Goal: Find specific page/section: Find specific page/section

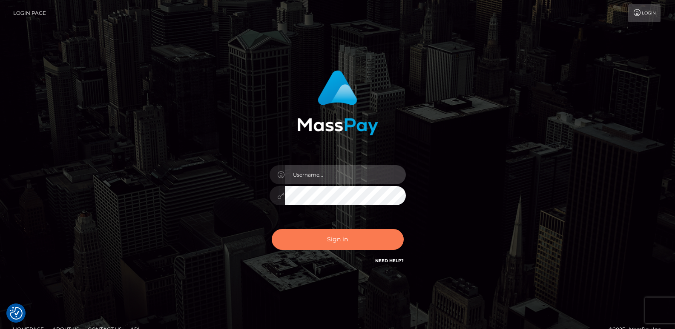
type input "ts2.es"
click at [293, 234] on button "Sign in" at bounding box center [338, 239] width 132 height 21
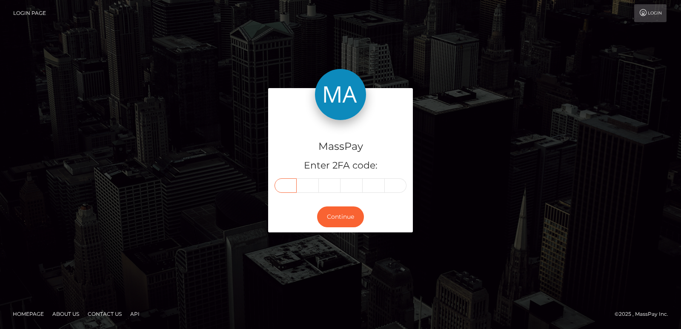
click at [287, 184] on input "text" at bounding box center [286, 185] width 22 height 14
paste input "5"
type input "5"
type input "8"
type input "6"
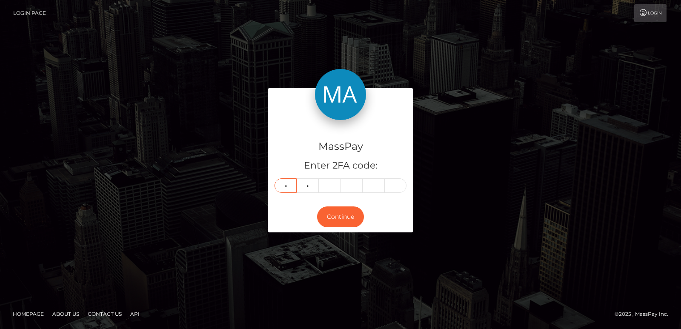
type input "4"
type input "0"
type input "9"
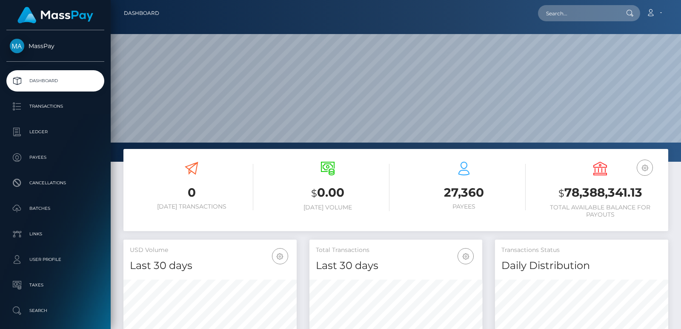
scroll to position [151, 173]
click at [547, 11] on input "text" at bounding box center [578, 13] width 80 height 16
paste input "thenabastet@gmail.com"
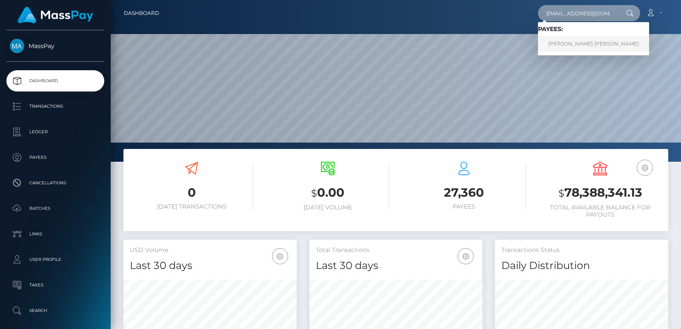
type input "thenabastet@gmail.com"
click at [557, 46] on link "BRIANNA LAUREN ZIMMERMANN" at bounding box center [593, 44] width 111 height 16
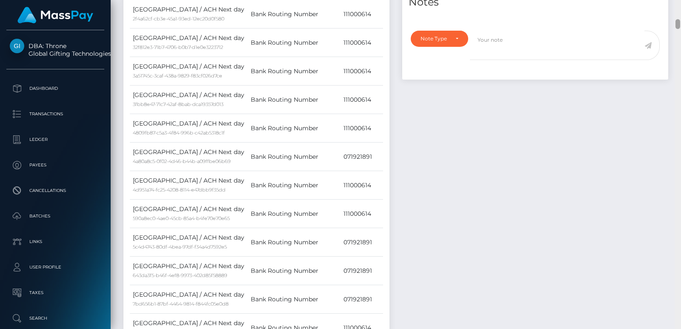
scroll to position [322, 0]
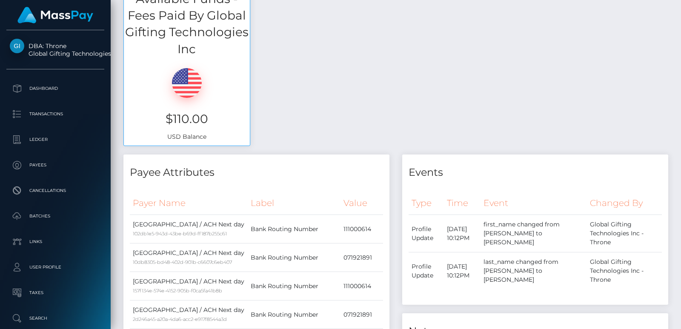
click at [678, 1] on div "Customer Profile Loading... Loading..." at bounding box center [396, 164] width 571 height 329
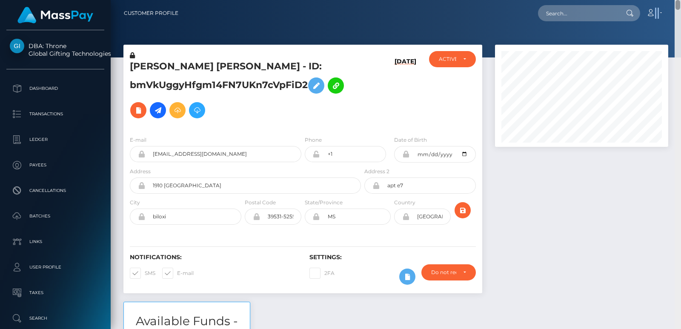
click at [678, 1] on nav "Customer Profile Loading... Loading... Account" at bounding box center [396, 13] width 571 height 26
click at [150, 55] on div "BRIANNA LAUREN ZIMMERMANN - ID: bmVkUggyHfgm14FN7UKn7cVpFiD2" at bounding box center [243, 90] width 239 height 78
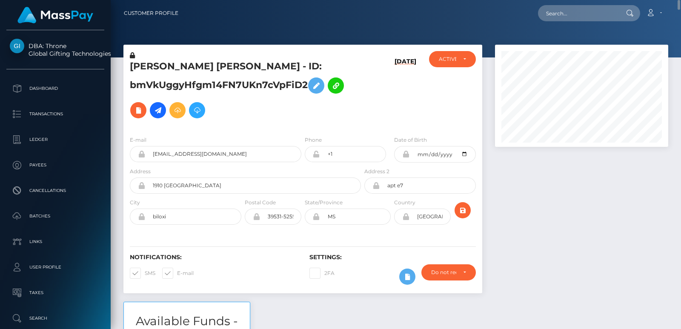
click at [153, 60] on h5 "BRIANNA LAUREN ZIMMERMANN - ID: bmVkUggyHfgm14FN7UKn7cVpFiD2" at bounding box center [243, 91] width 227 height 63
copy h5 "BRIANNA"
click at [560, 11] on input "text" at bounding box center [578, 13] width 80 height 16
paste input "maddirixcullen@outlook.com"
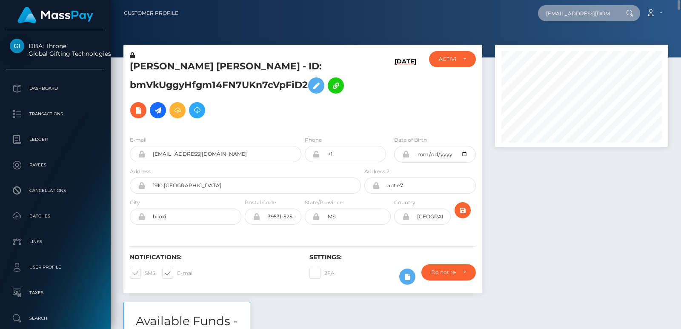
scroll to position [0, 13]
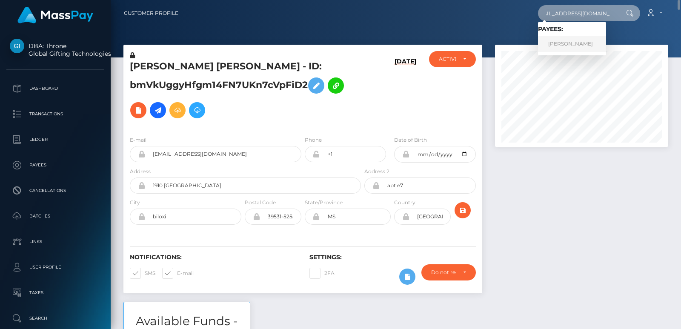
type input "maddirixcullen@outlook.com"
click at [568, 46] on link "Madeline Kaye Cullen" at bounding box center [572, 44] width 68 height 16
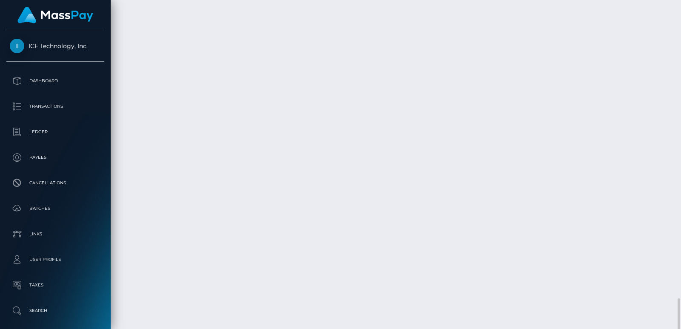
scroll to position [2186, 0]
click at [678, 7] on div at bounding box center [678, 164] width 6 height 329
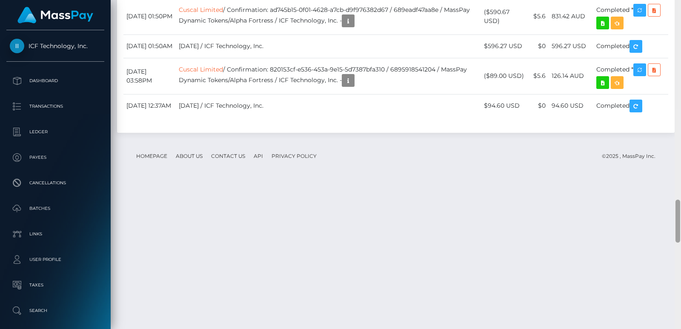
click at [678, 7] on div at bounding box center [678, 164] width 6 height 329
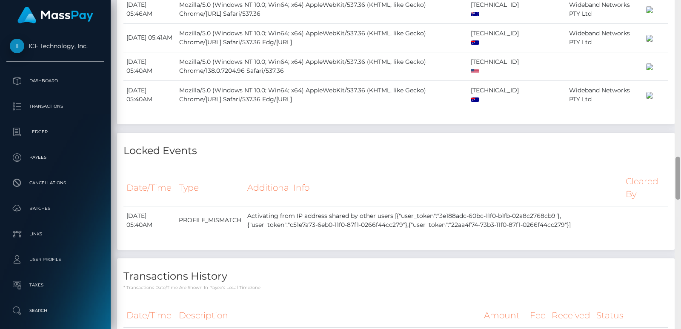
click at [678, 7] on div at bounding box center [678, 164] width 6 height 329
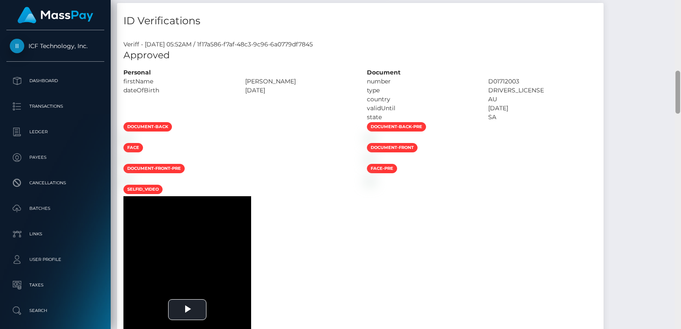
click at [678, 7] on div at bounding box center [678, 164] width 6 height 329
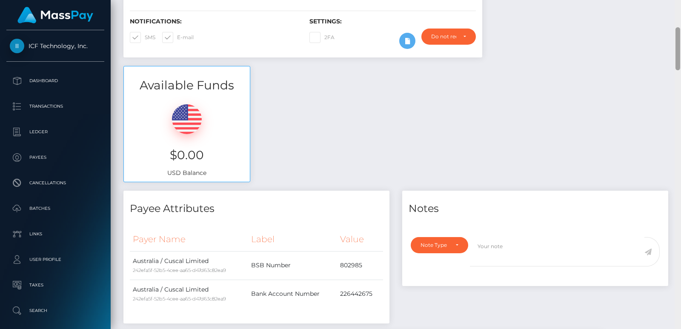
click at [678, 7] on div "Customer Profile Loading... Loading..." at bounding box center [396, 164] width 571 height 329
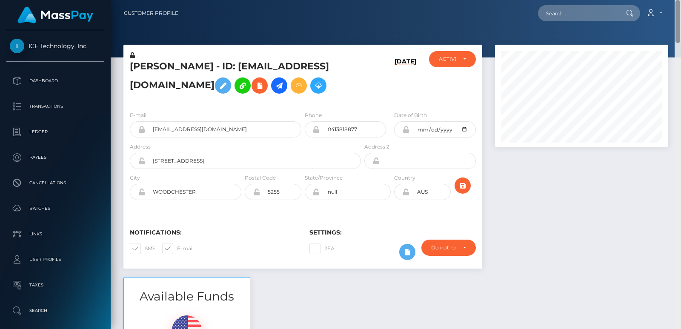
click at [678, 7] on nav "Customer Profile Loading... Loading... Account" at bounding box center [396, 13] width 571 height 26
click at [582, 9] on input "text" at bounding box center [578, 13] width 80 height 16
paste input "drzzymarrox@gmail.com"
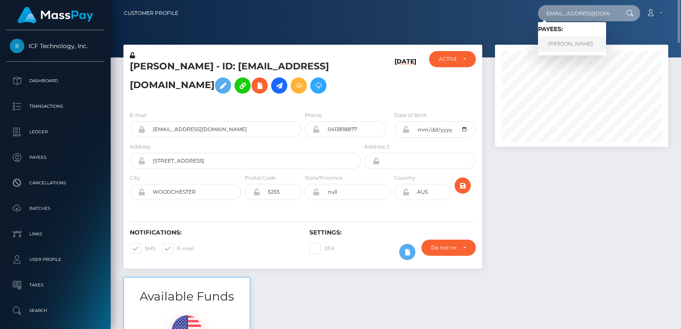
type input "drzzymarrox@gmail.com"
click at [572, 46] on link "MARWAN AAD ALI AL-QAYSI" at bounding box center [572, 44] width 68 height 16
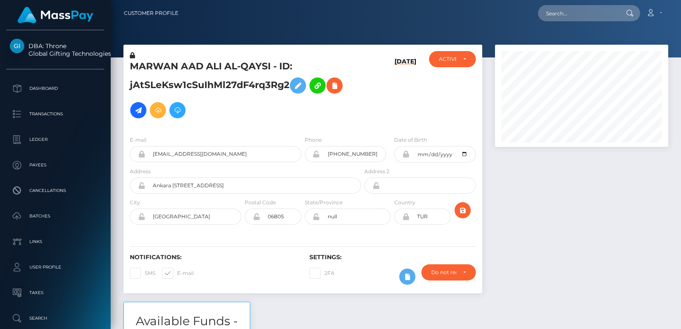
scroll to position [102, 173]
click at [565, 18] on input "text" at bounding box center [578, 13] width 80 height 16
paste input "[EMAIL_ADDRESS][DOMAIN_NAME]"
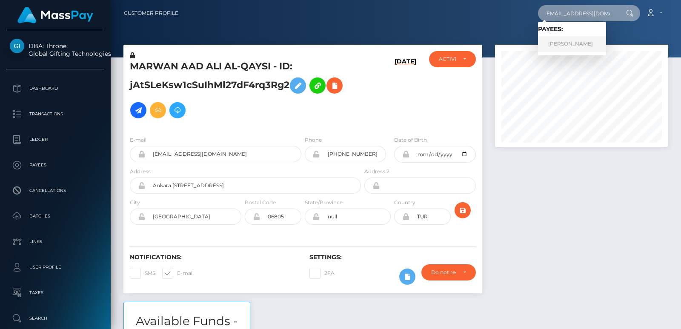
type input "[EMAIL_ADDRESS][DOMAIN_NAME]"
click at [580, 37] on link "[PERSON_NAME]" at bounding box center [572, 44] width 68 height 16
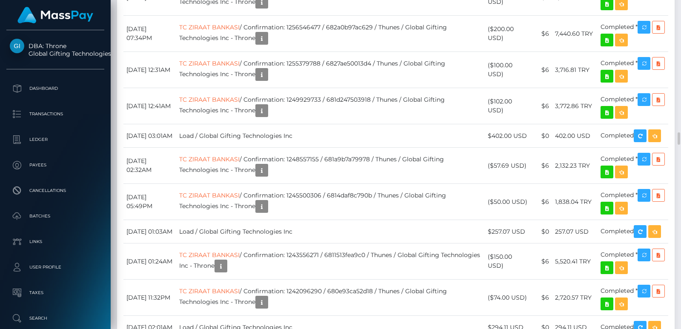
scroll to position [3526, 0]
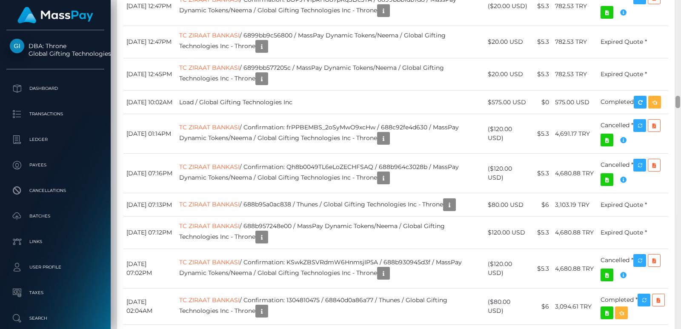
click at [680, 9] on div at bounding box center [678, 164] width 6 height 329
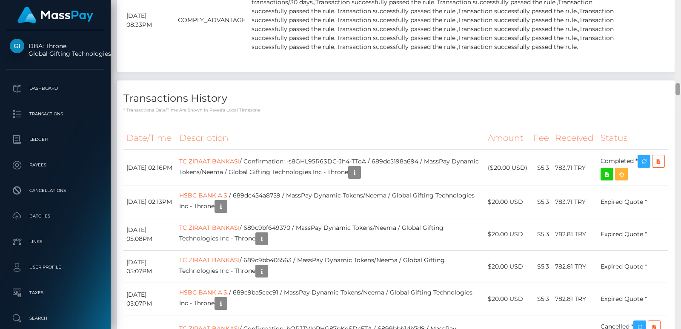
click at [680, 9] on div at bounding box center [678, 164] width 6 height 329
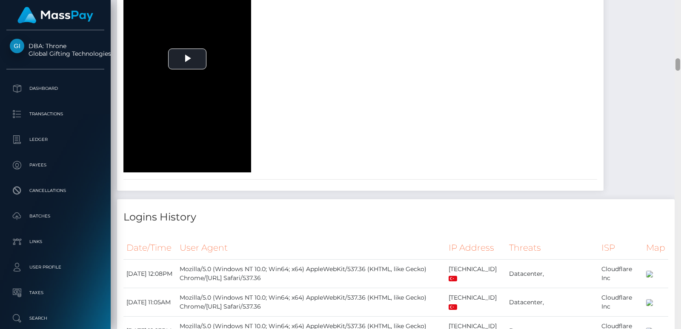
click at [680, 9] on div at bounding box center [678, 164] width 6 height 329
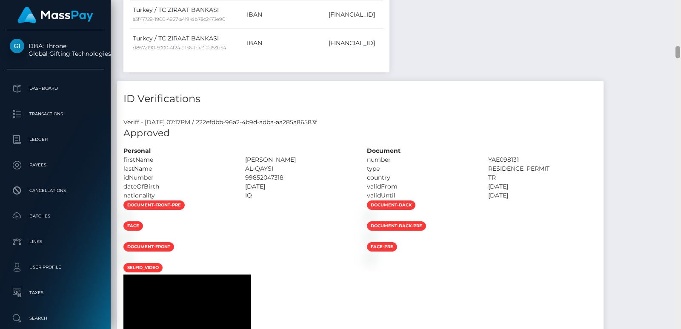
click at [680, 9] on div at bounding box center [678, 164] width 6 height 329
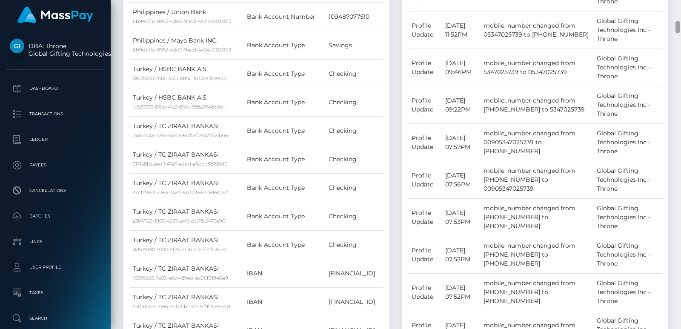
click at [680, 9] on div at bounding box center [678, 164] width 6 height 329
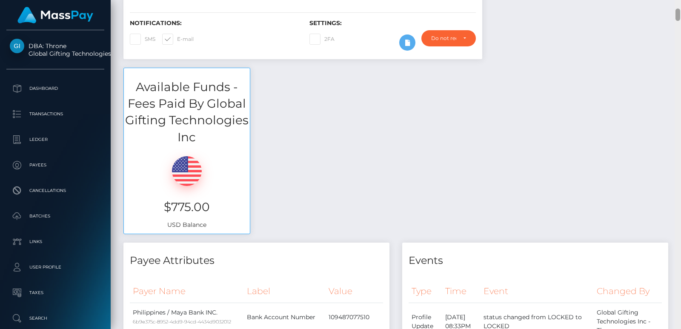
click at [680, 9] on div "Customer Profile Loading... Loading..." at bounding box center [396, 164] width 571 height 329
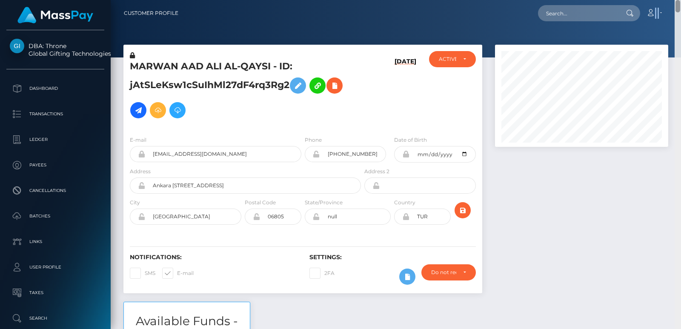
click at [680, 9] on nav "Customer Profile Loading... Loading... Account" at bounding box center [396, 13] width 571 height 26
click at [591, 12] on input "text" at bounding box center [578, 13] width 80 height 16
paste input "drzzymarrox@gmail.com"
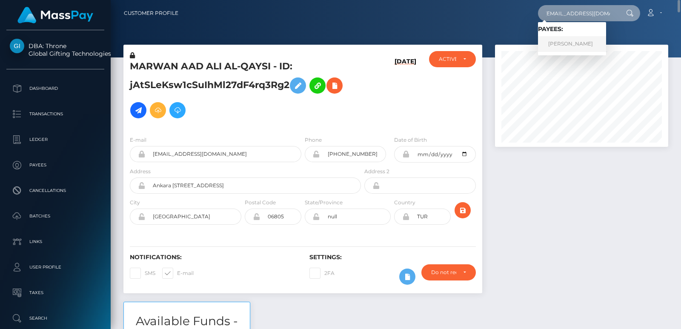
type input "drzzymarrox@gmail.com"
click at [569, 40] on link "MARWAN AAD ALI AL-QAYSI" at bounding box center [572, 44] width 68 height 16
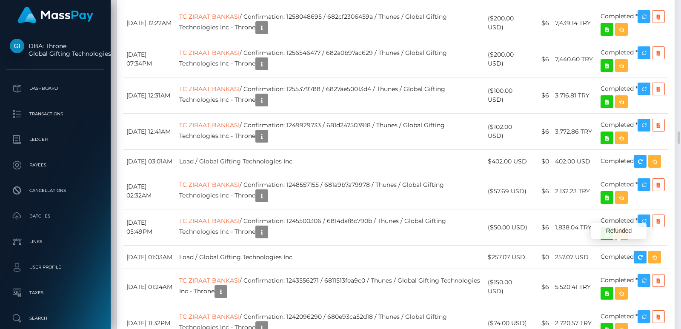
scroll to position [102, 173]
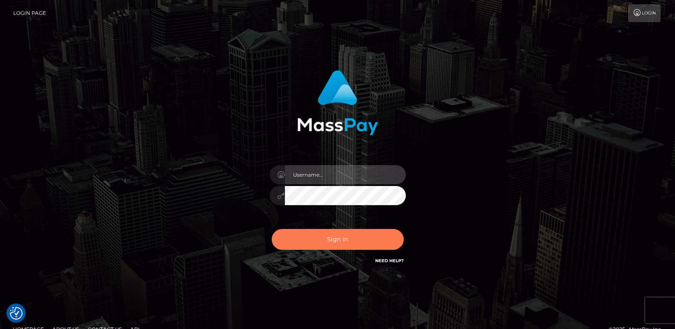
type input "[DOMAIN_NAME]"
click at [295, 242] on button "Sign in" at bounding box center [338, 239] width 132 height 21
type input "[DOMAIN_NAME]"
click at [305, 240] on button "Sign in" at bounding box center [338, 239] width 132 height 21
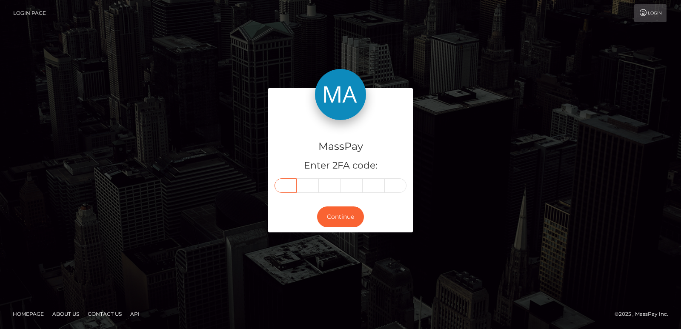
click at [290, 185] on input "text" at bounding box center [286, 185] width 22 height 14
paste input "3"
type input "3"
type input "6"
type input "2"
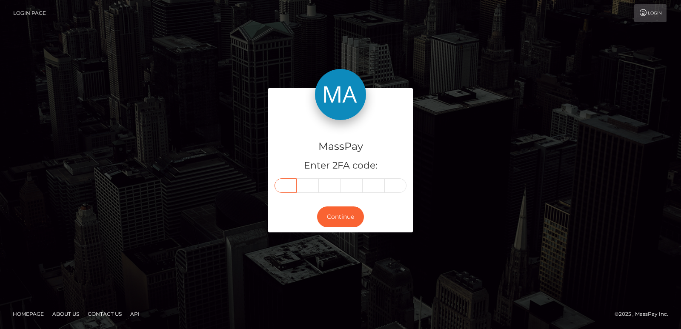
type input "8"
type input "5"
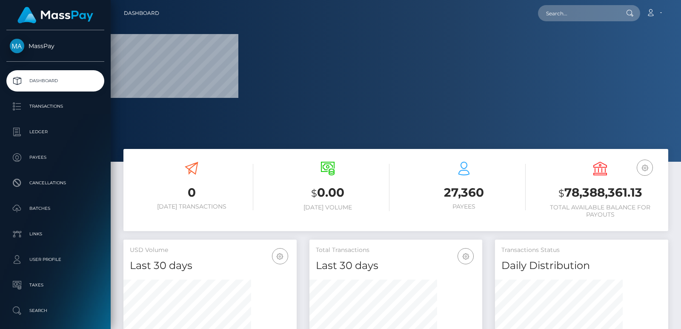
scroll to position [151, 173]
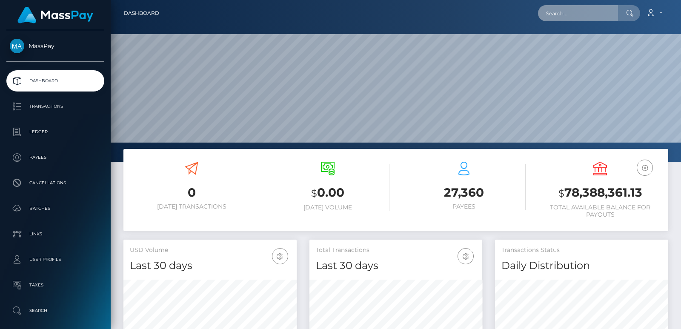
click at [550, 17] on input "text" at bounding box center [578, 13] width 80 height 16
paste input "[PERSON_NAME][EMAIL_ADDRESS][PERSON_NAME][DOMAIN_NAME]"
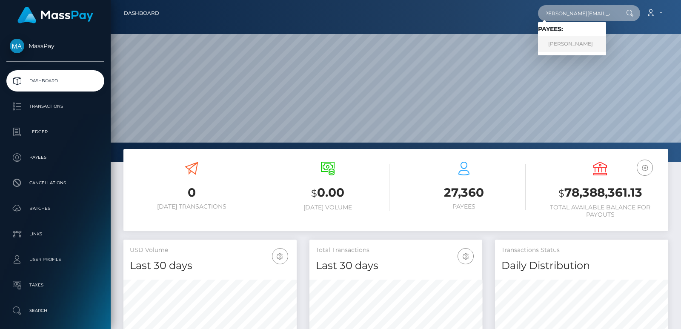
type input "[PERSON_NAME][EMAIL_ADDRESS][PERSON_NAME][DOMAIN_NAME]"
click at [585, 43] on link "[PERSON_NAME]" at bounding box center [572, 44] width 68 height 16
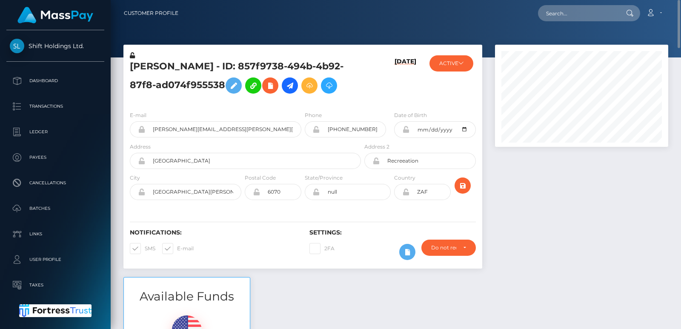
click at [148, 62] on h5 "[PERSON_NAME] - ID: 857f9738-494b-4b92-87f8-ad074f955538" at bounding box center [243, 79] width 227 height 38
copy h5 "[PERSON_NAME]"
